Goal: Information Seeking & Learning: Learn about a topic

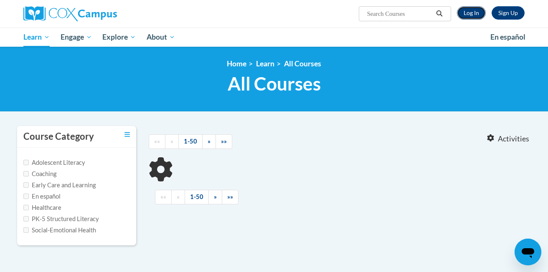
click at [465, 8] on link "Log In" at bounding box center [471, 12] width 29 height 13
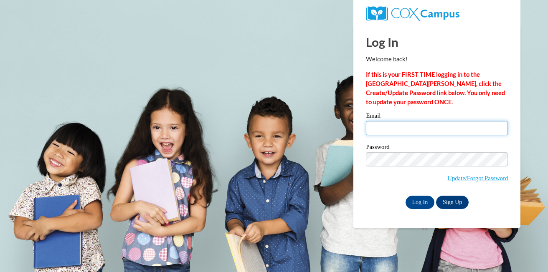
click at [396, 127] on input "Email" at bounding box center [437, 128] width 142 height 14
type input "ileta.patton@k12.hi.us"
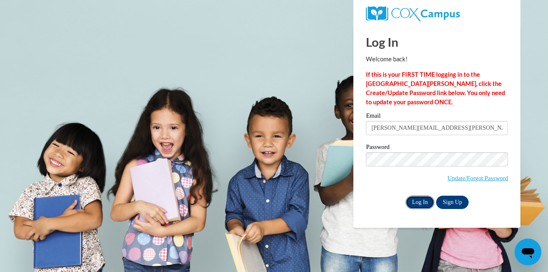
click at [421, 202] on input "Log In" at bounding box center [420, 202] width 29 height 13
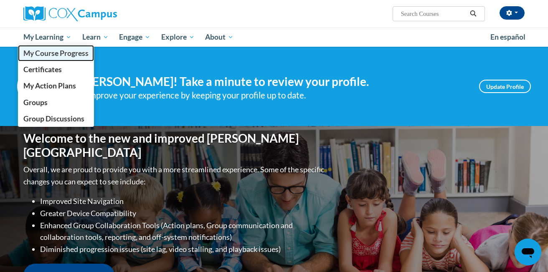
click at [49, 55] on span "My Course Progress" at bounding box center [55, 53] width 65 height 9
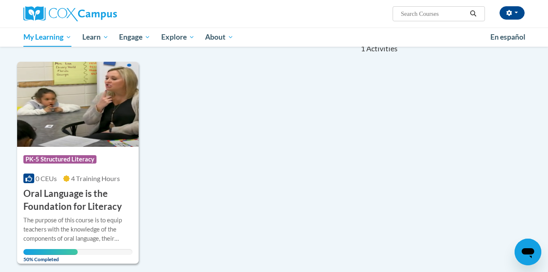
scroll to position [91, 0]
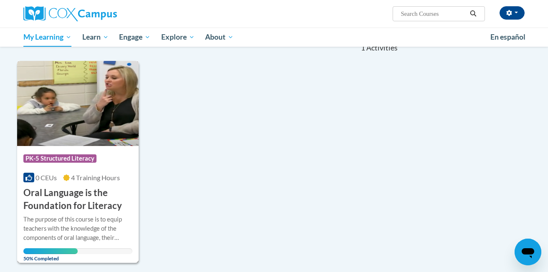
click at [63, 192] on h3 "Oral Language is the Foundation for Literacy" at bounding box center [77, 200] width 109 height 26
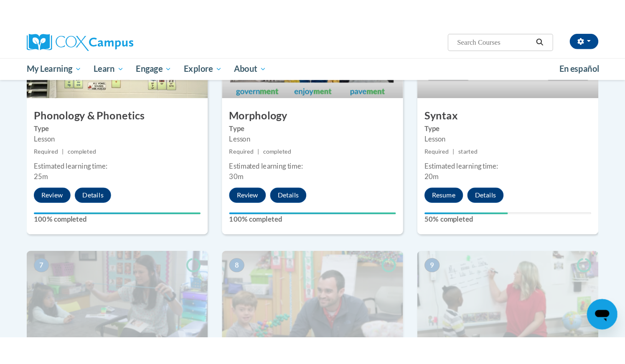
scroll to position [480, 0]
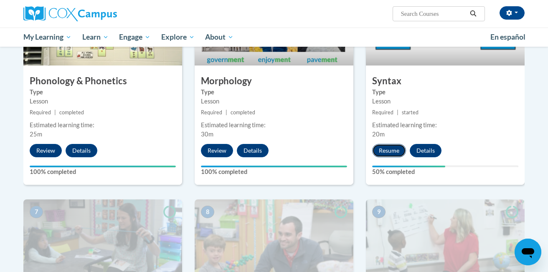
click at [391, 150] on button "Resume" at bounding box center [389, 150] width 34 height 13
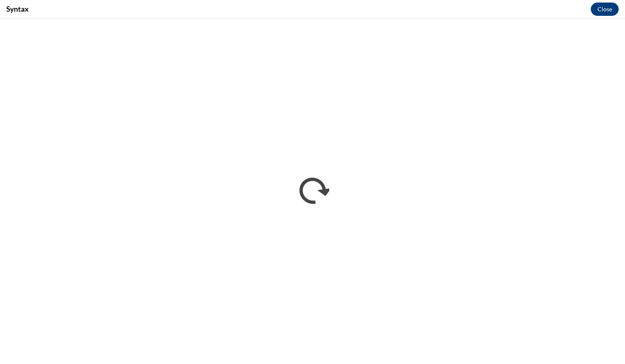
scroll to position [0, 0]
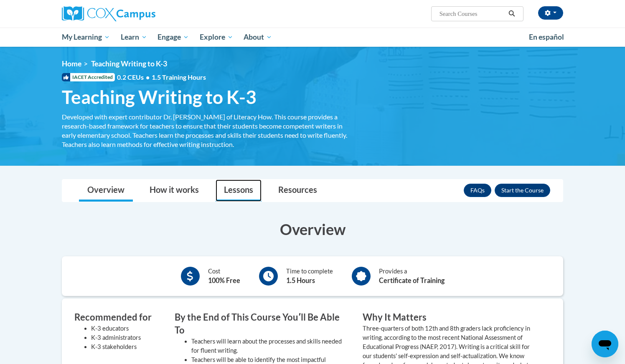
click at [228, 187] on link "Lessons" at bounding box center [239, 191] width 46 height 22
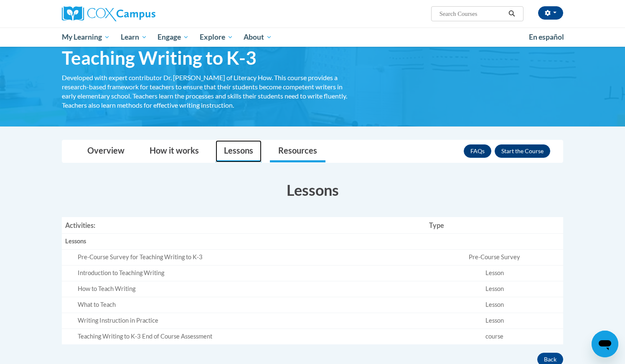
scroll to position [36, 0]
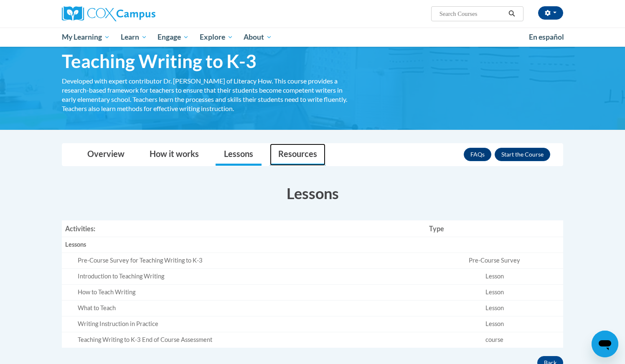
click at [302, 146] on link "Resources" at bounding box center [298, 155] width 56 height 22
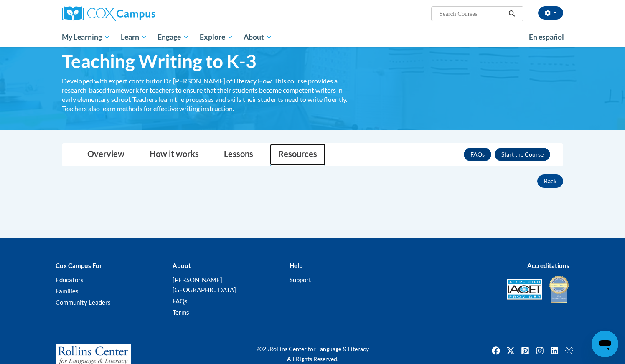
scroll to position [39, 0]
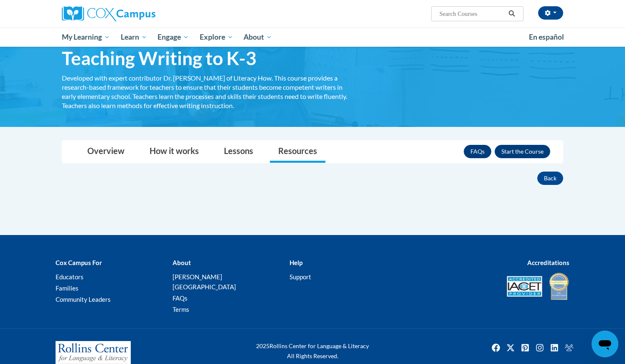
click at [284, 213] on div "× Close Course Enrollment Please select... × Close ×" at bounding box center [312, 187] width 526 height 95
click at [171, 155] on link "How it works" at bounding box center [174, 152] width 66 height 22
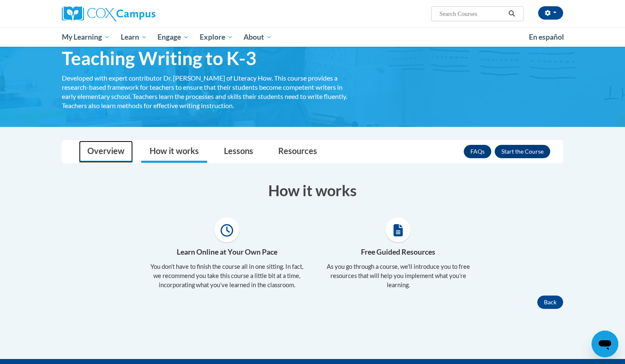
click at [94, 154] on link "Overview" at bounding box center [106, 152] width 54 height 22
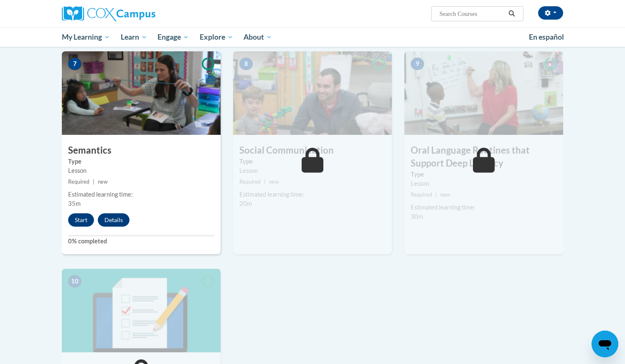
scroll to position [628, 0]
click at [73, 223] on button "Start" at bounding box center [81, 219] width 26 height 13
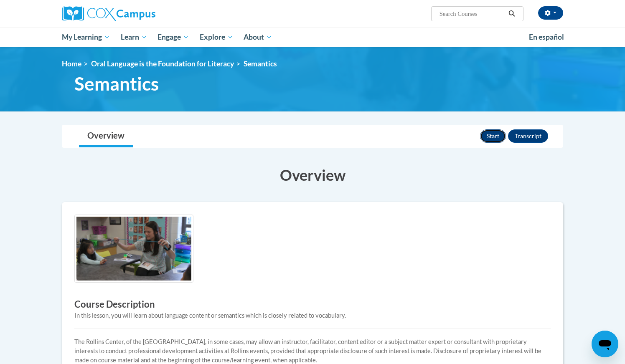
click at [491, 135] on button "Start" at bounding box center [493, 136] width 26 height 13
